Goal: Find specific page/section: Find specific page/section

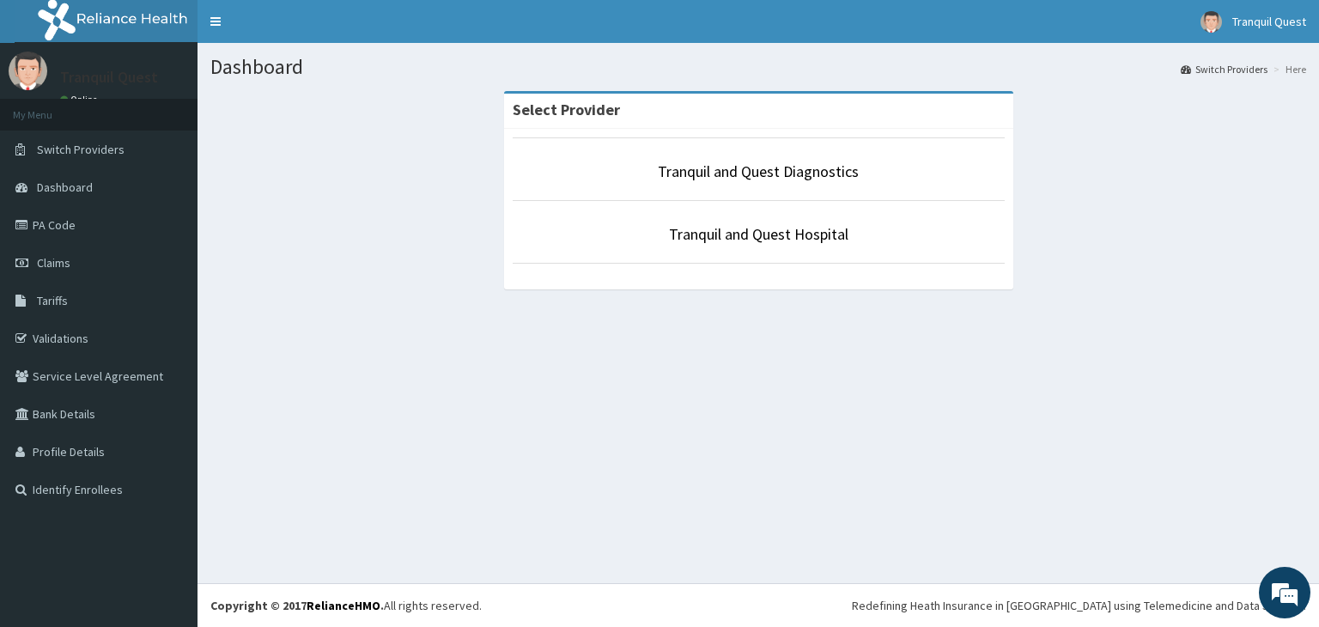
click at [745, 157] on li "Tranquil and Quest Diagnostics" at bounding box center [759, 169] width 492 height 64
click at [745, 159] on li "Tranquil and Quest Diagnostics" at bounding box center [759, 169] width 492 height 64
click at [740, 168] on link "Tranquil and Quest Diagnostics" at bounding box center [758, 171] width 201 height 20
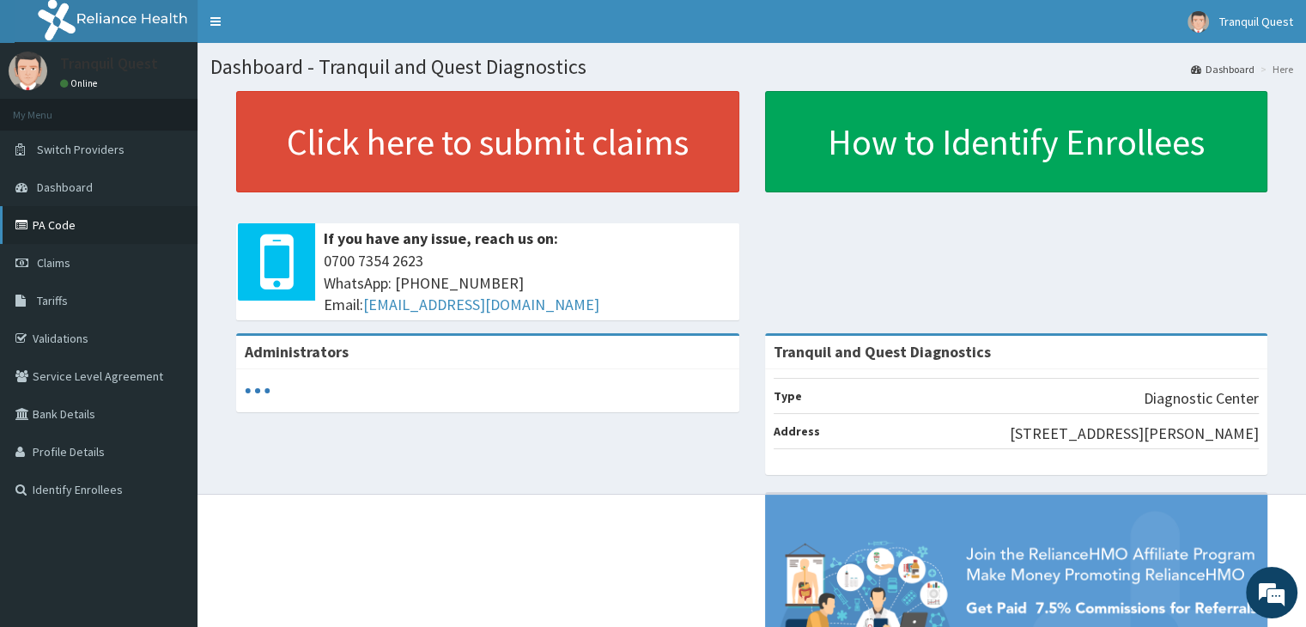
click at [57, 228] on link "PA Code" at bounding box center [98, 225] width 197 height 38
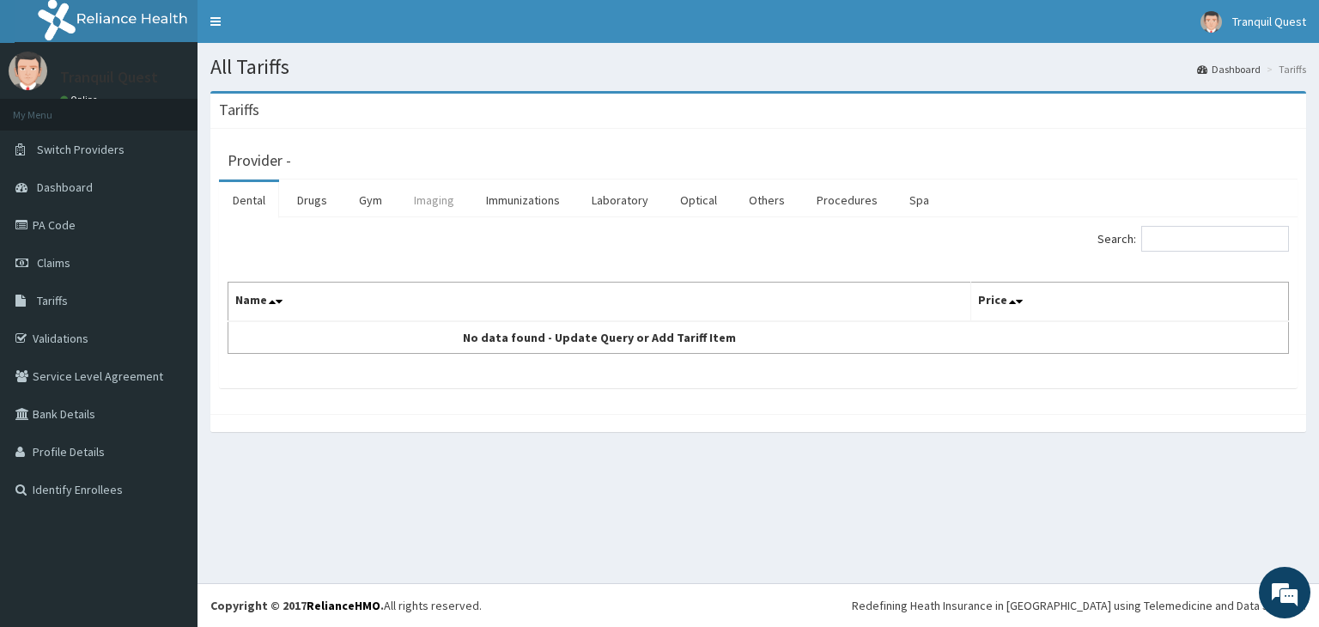
click at [443, 202] on link "Imaging" at bounding box center [434, 200] width 68 height 36
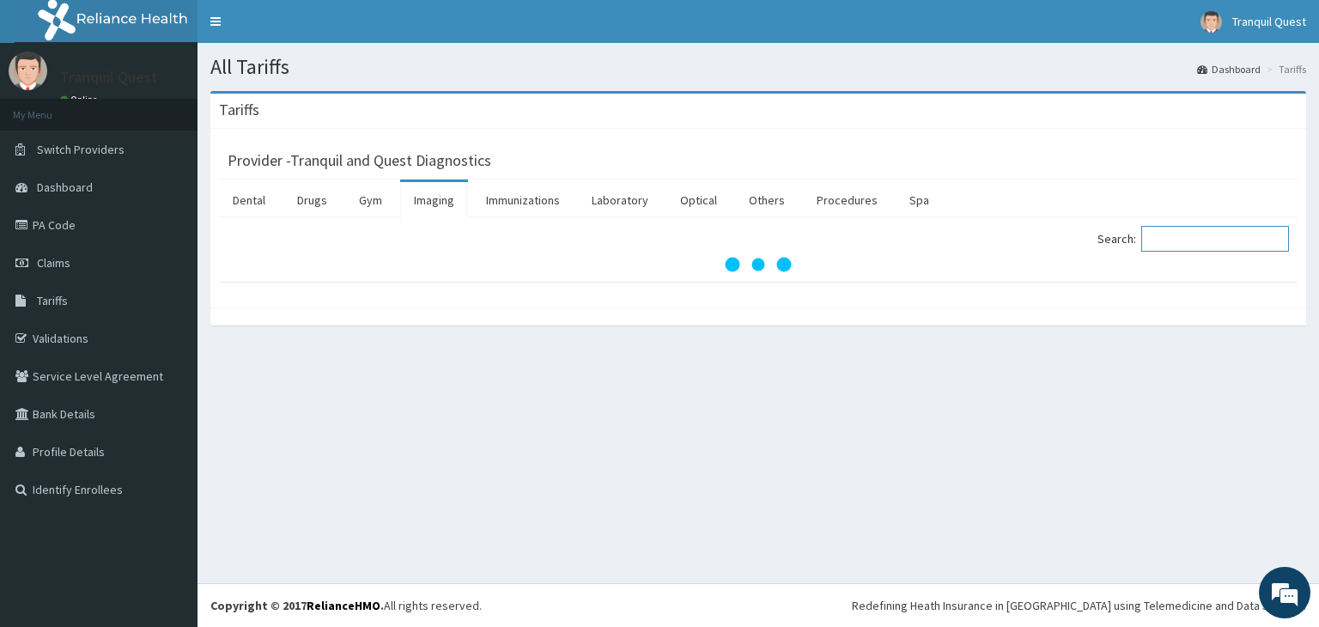
click at [1204, 241] on input "Search:" at bounding box center [1215, 239] width 148 height 26
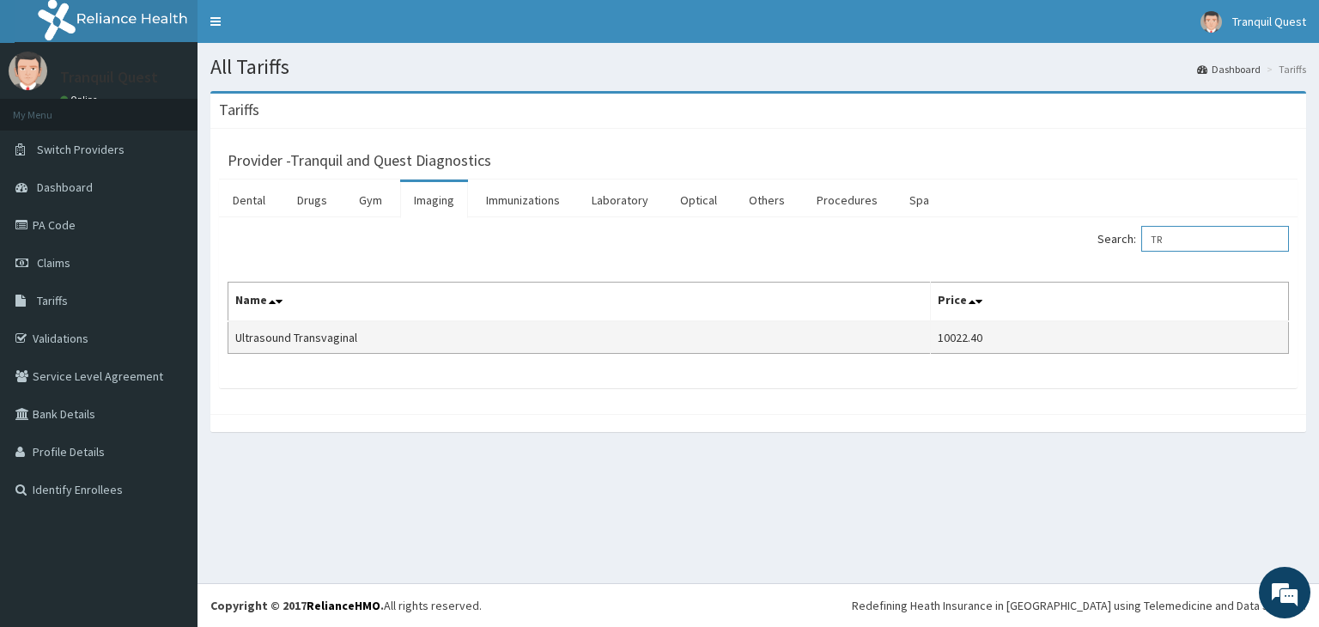
type input "T"
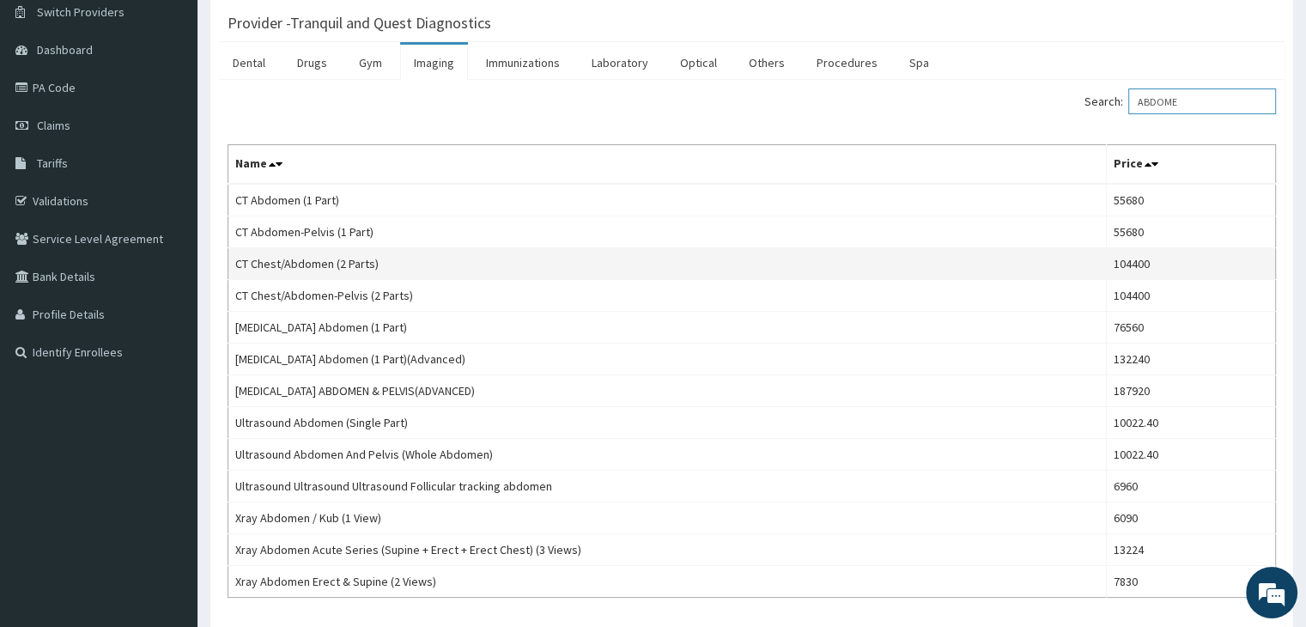
scroll to position [141, 0]
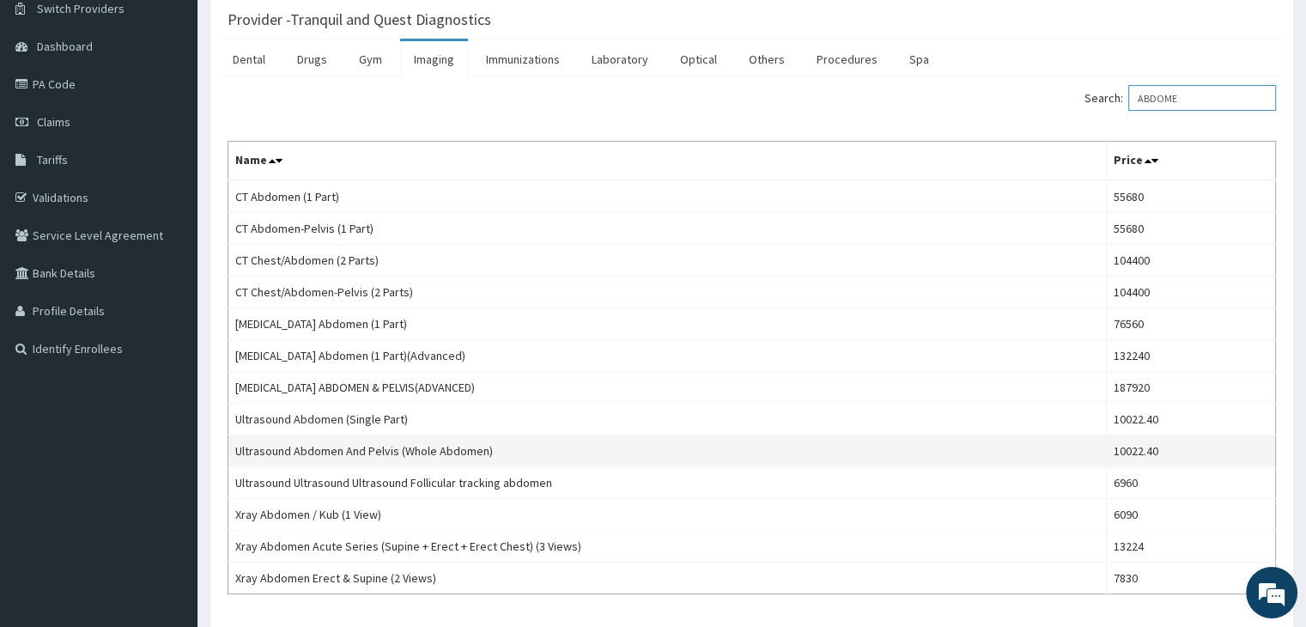
type input "ABDOME"
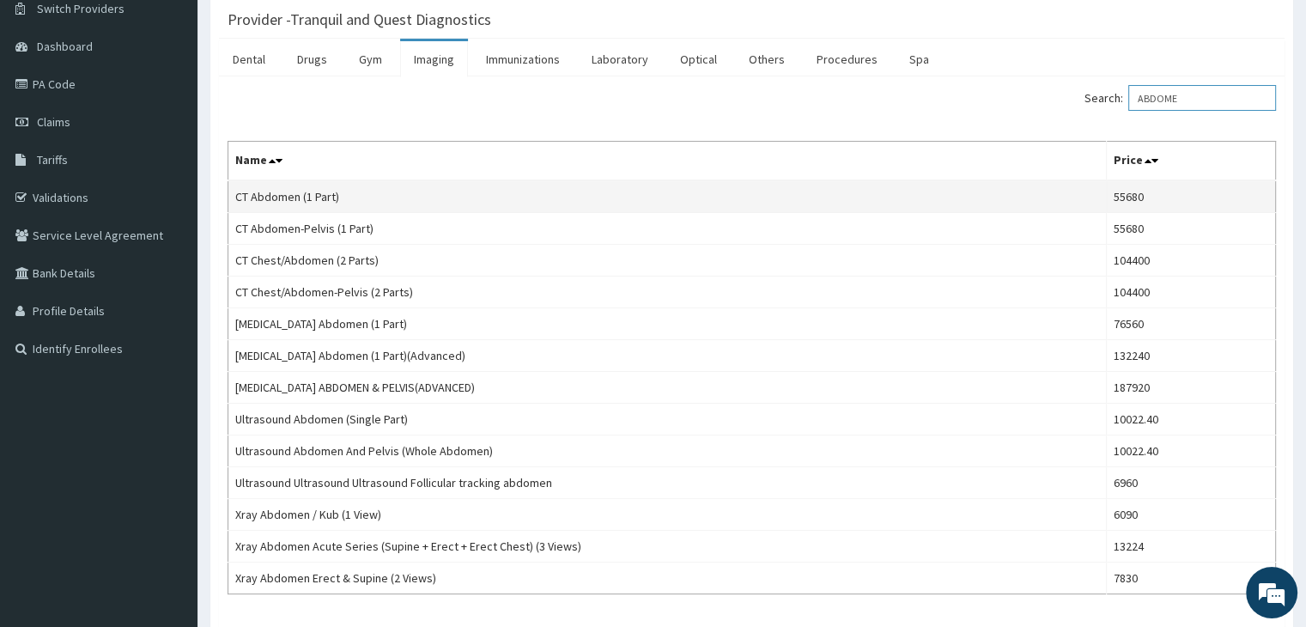
scroll to position [0, 0]
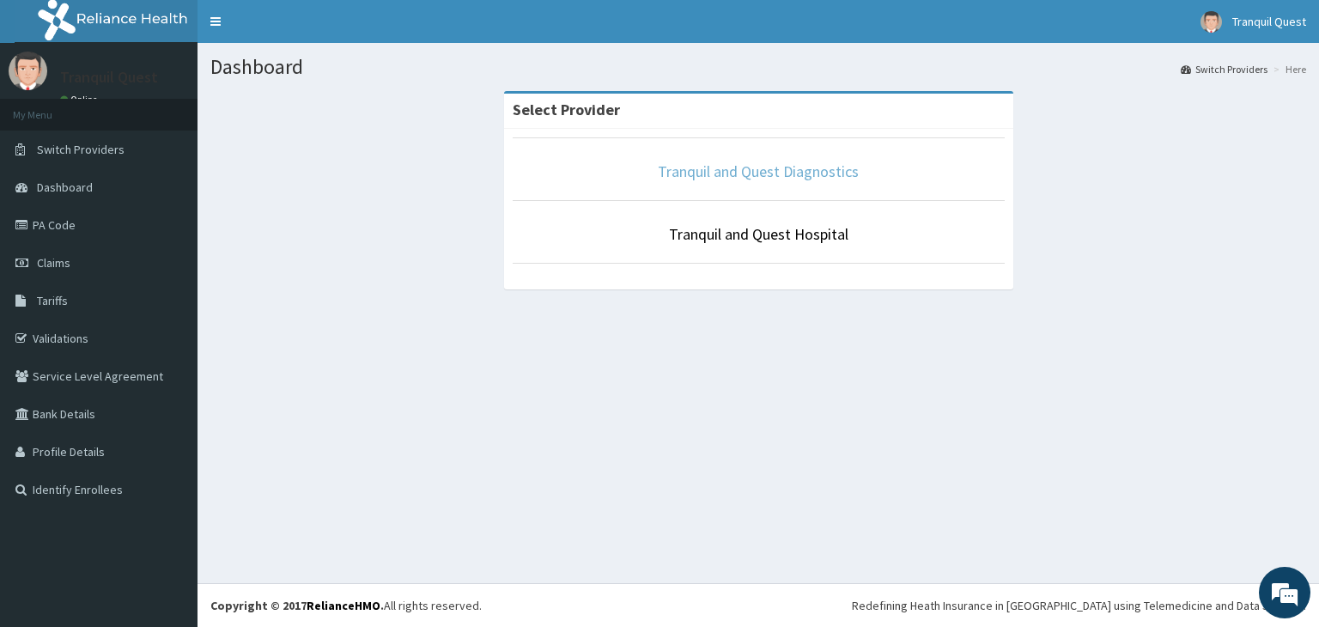
click at [727, 173] on link "Tranquil and Quest Diagnostics" at bounding box center [758, 171] width 201 height 20
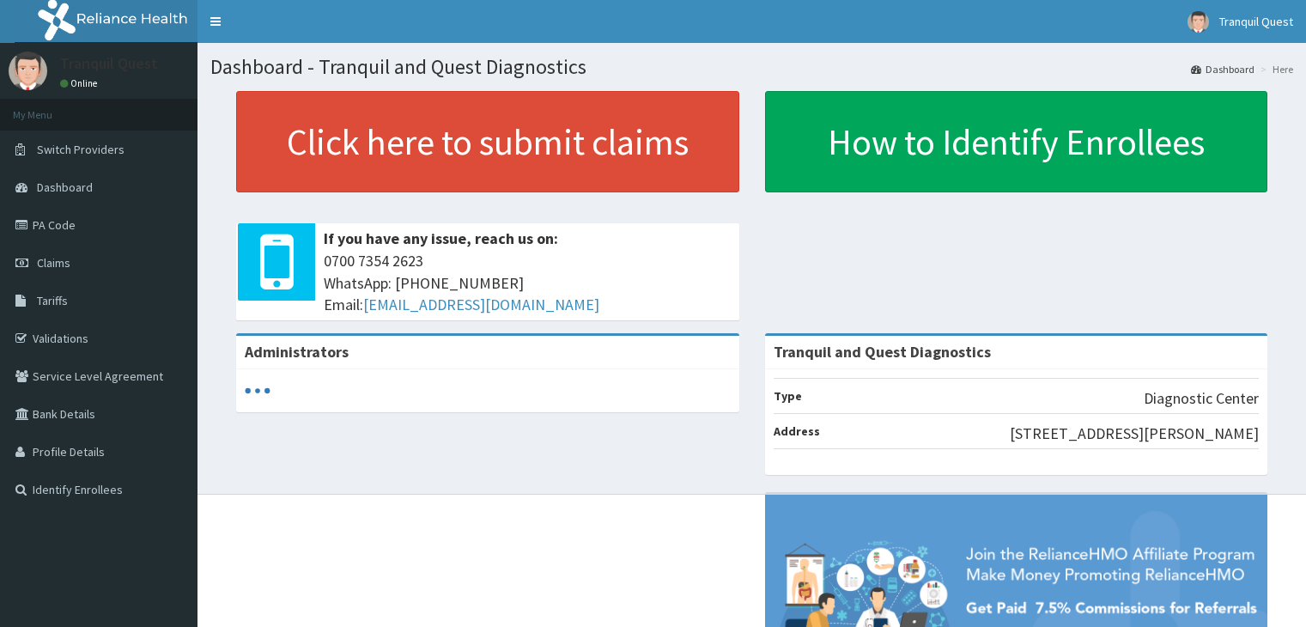
click at [79, 227] on link "PA Code" at bounding box center [98, 225] width 197 height 38
